Goal: Task Accomplishment & Management: Use online tool/utility

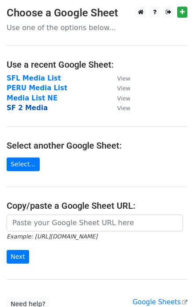
click at [27, 106] on strong "SF 2 Media" at bounding box center [27, 108] width 41 height 8
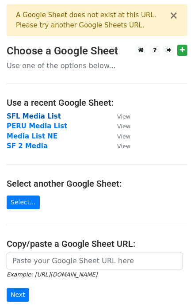
click at [21, 116] on strong "SFL Media List" at bounding box center [34, 116] width 54 height 8
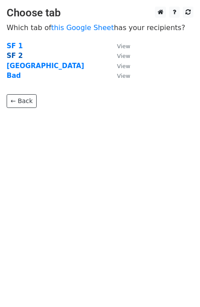
click at [16, 56] on strong "SF 2" at bounding box center [15, 56] width 16 height 8
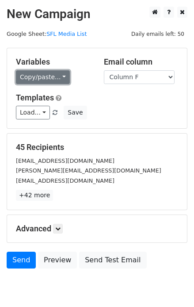
click at [57, 77] on link "Copy/paste..." at bounding box center [43, 77] width 54 height 14
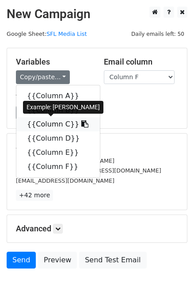
click at [44, 123] on link "{{Column C}}" at bounding box center [58, 124] width 84 height 14
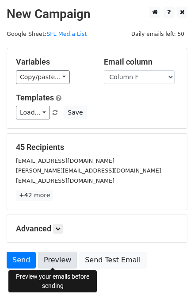
click at [55, 263] on link "Preview" at bounding box center [57, 259] width 39 height 17
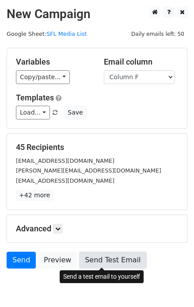
click at [89, 257] on link "Send Test Email" at bounding box center [112, 259] width 67 height 17
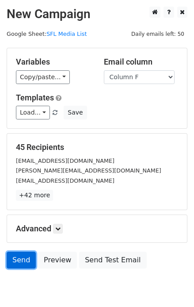
click at [16, 262] on link "Send" at bounding box center [21, 259] width 29 height 17
